Goal: Download file/media

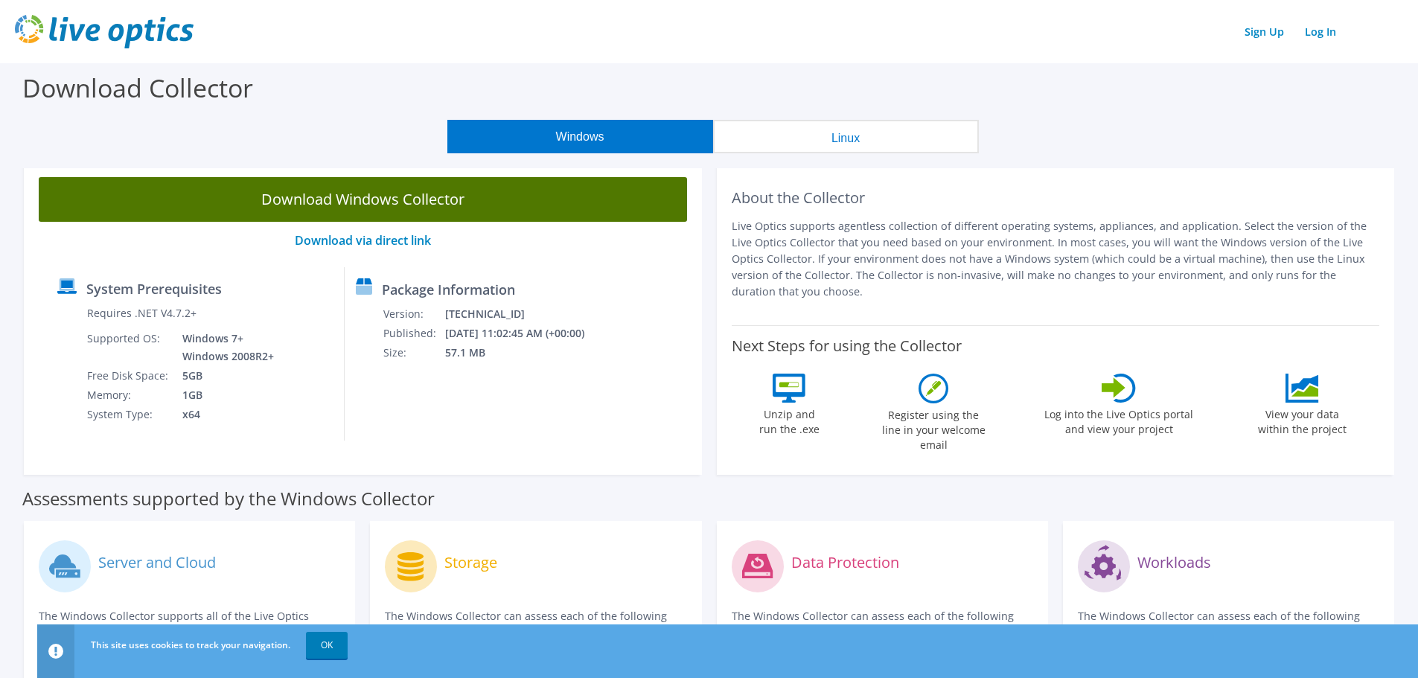
click at [477, 206] on link "Download Windows Collector" at bounding box center [363, 199] width 648 height 45
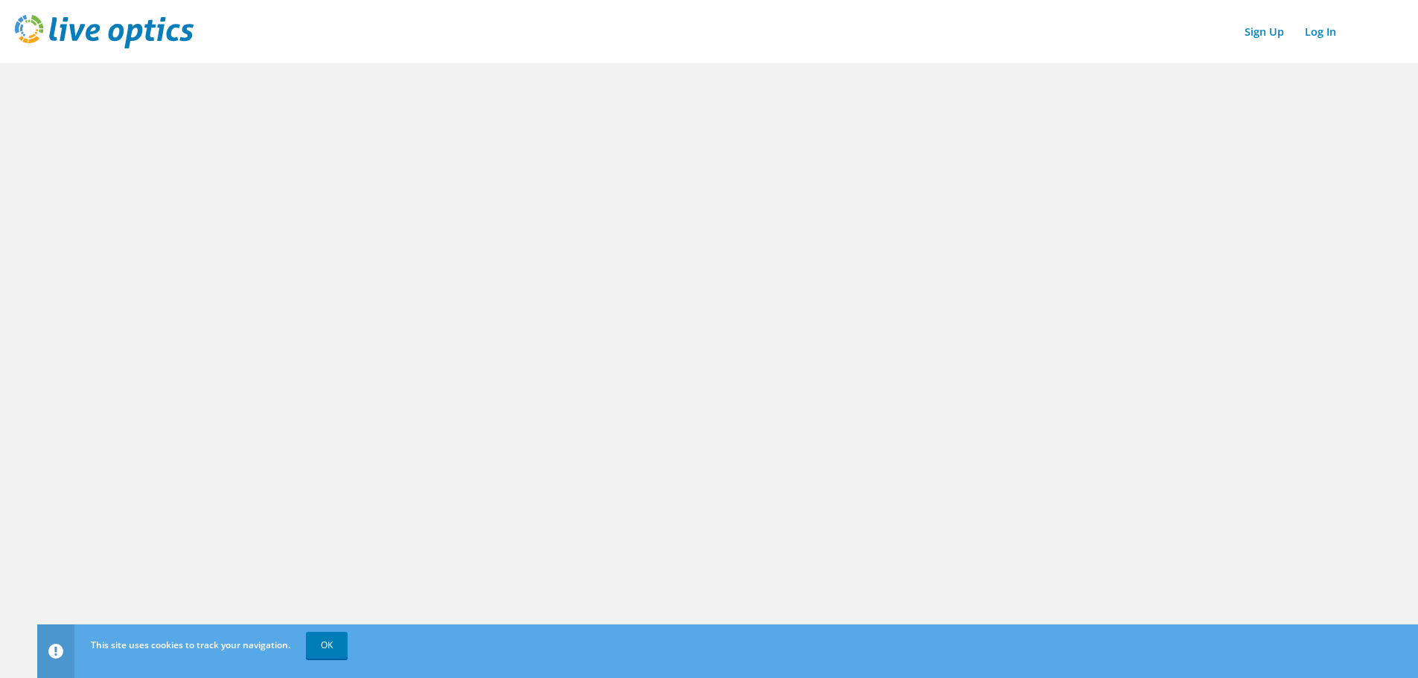
click at [1103, 38] on div "Sign Up Log In" at bounding box center [709, 31] width 1388 height 33
click at [1120, 22] on div "Sign Up Log In" at bounding box center [709, 31] width 1388 height 33
